Goal: Navigation & Orientation: Find specific page/section

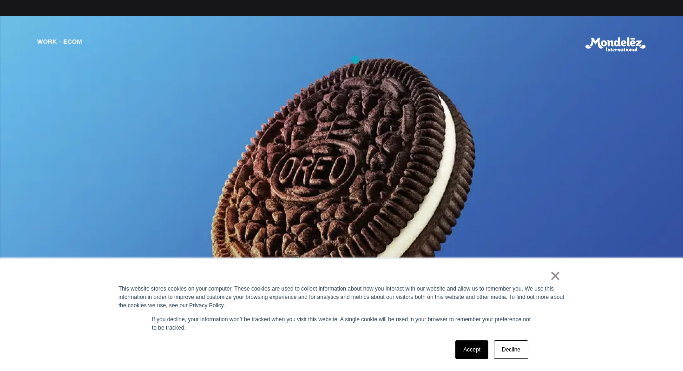
scroll to position [739, 0]
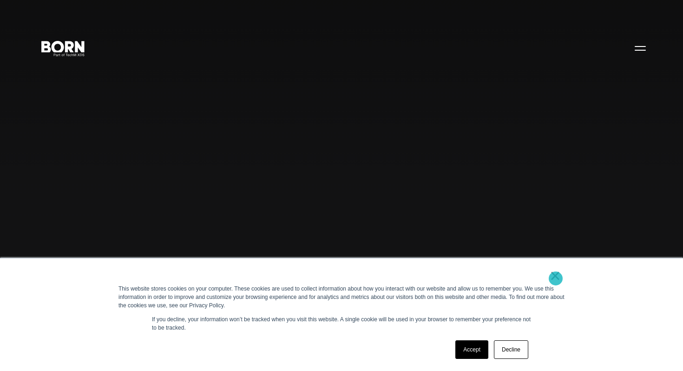
click at [555, 278] on link "×" at bounding box center [554, 275] width 11 height 8
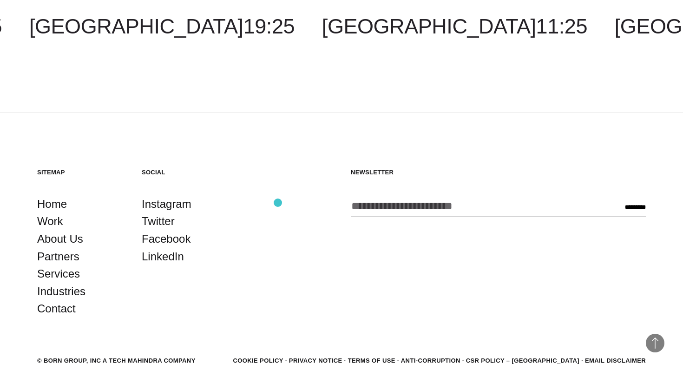
scroll to position [2674, 0]
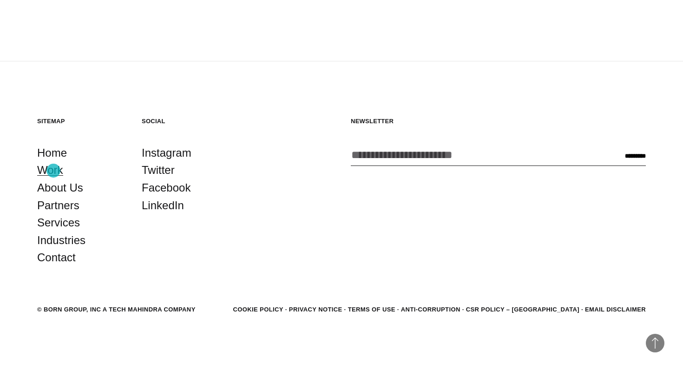
click at [53, 171] on link "Work" at bounding box center [50, 170] width 26 height 18
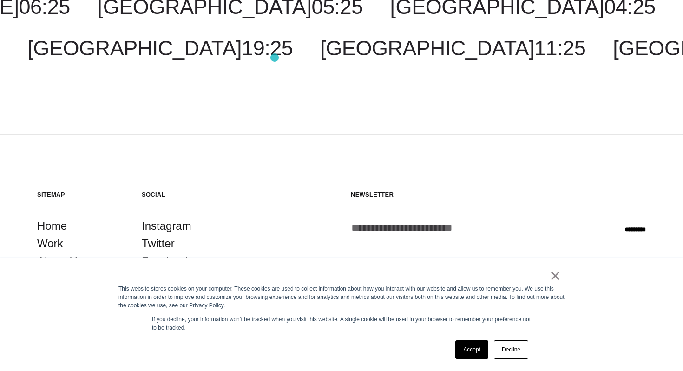
scroll to position [2859, 0]
